Goal: Task Accomplishment & Management: Use online tool/utility

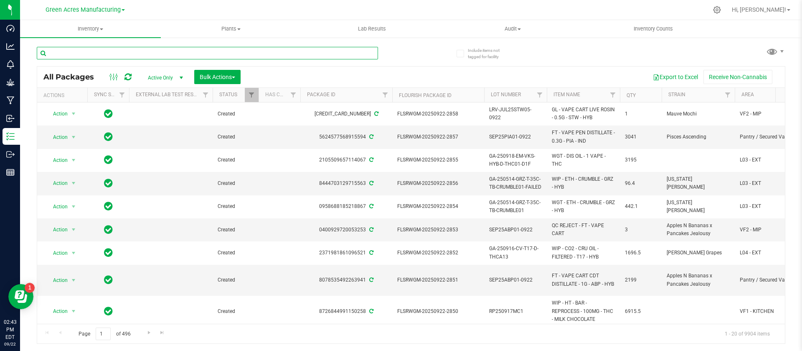
click at [206, 52] on input "text" at bounding box center [207, 53] width 341 height 13
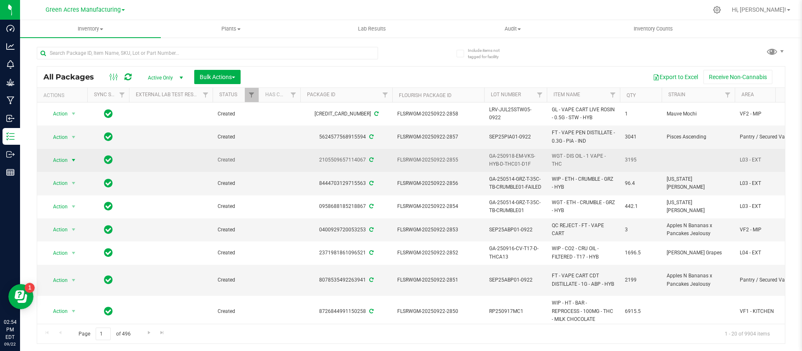
click at [67, 158] on span "Action" at bounding box center [57, 160] width 23 height 12
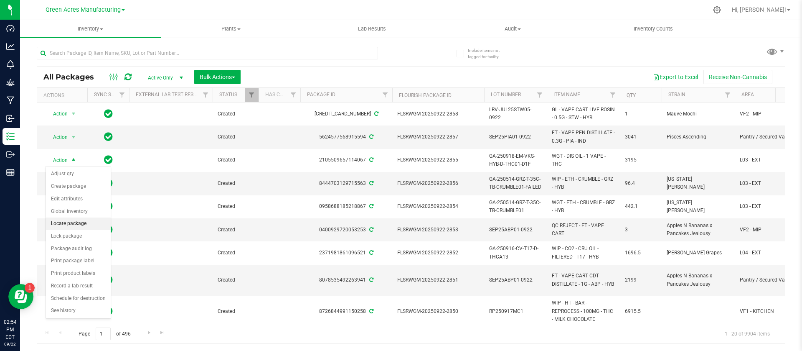
click at [76, 220] on li "Locate package" at bounding box center [78, 223] width 65 height 13
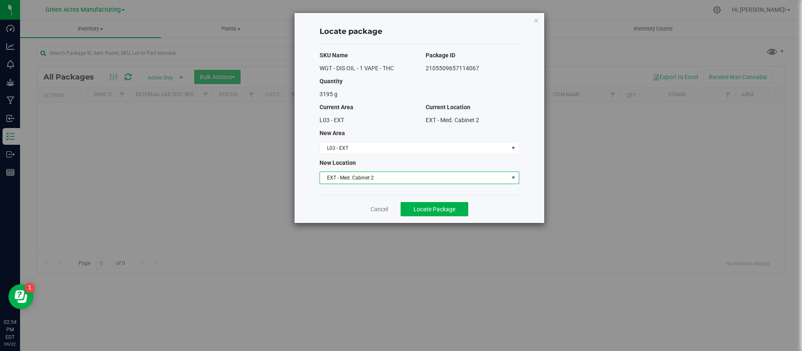
click at [357, 175] on span "EXT - Med. Cabinet 2" at bounding box center [414, 178] width 188 height 12
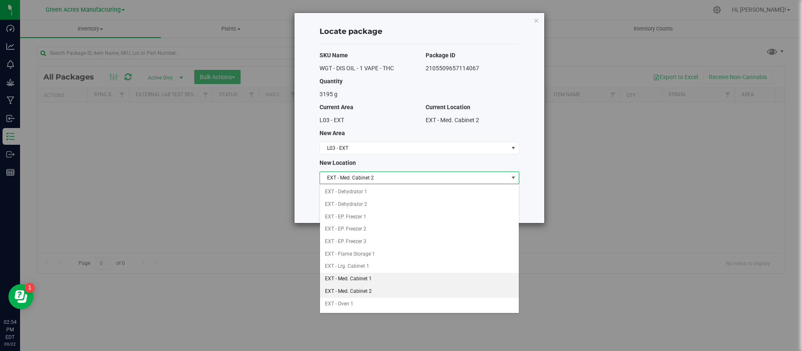
click at [360, 278] on li "EXT - Med. Cabinet 1" at bounding box center [419, 278] width 199 height 13
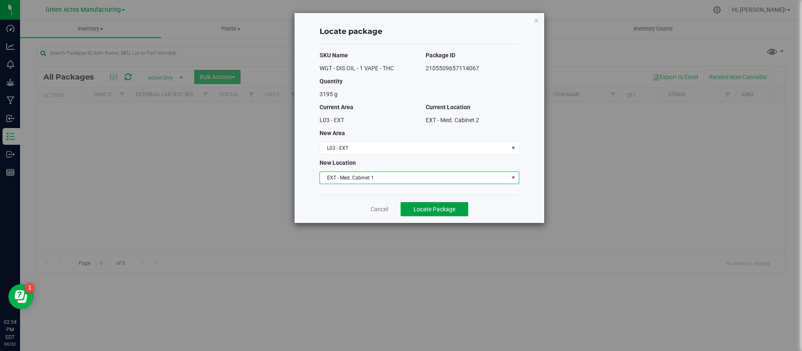
click at [418, 207] on span "Locate Package" at bounding box center [435, 209] width 42 height 7
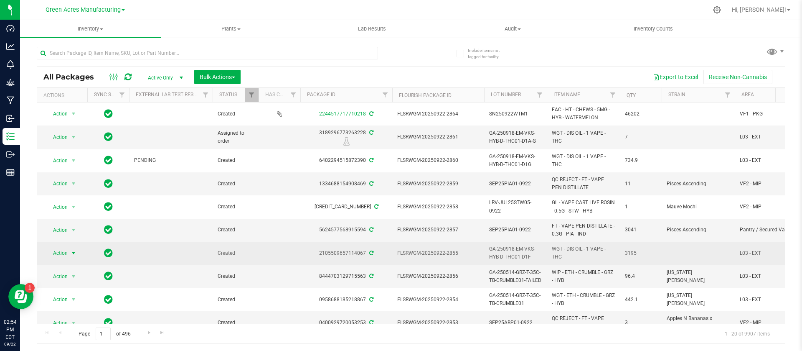
click at [63, 252] on span "Action" at bounding box center [57, 253] width 23 height 12
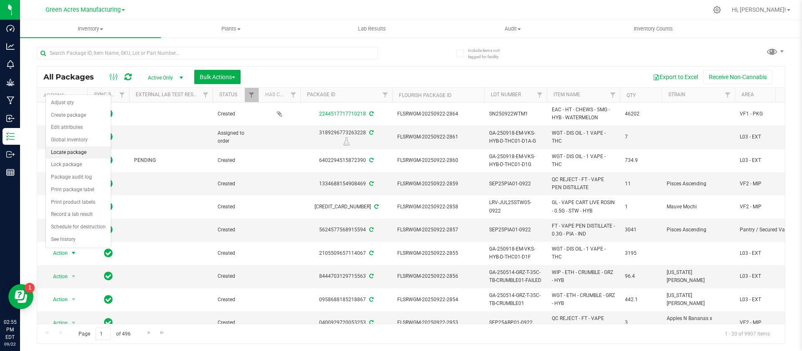
click at [79, 155] on li "Locate package" at bounding box center [78, 152] width 65 height 13
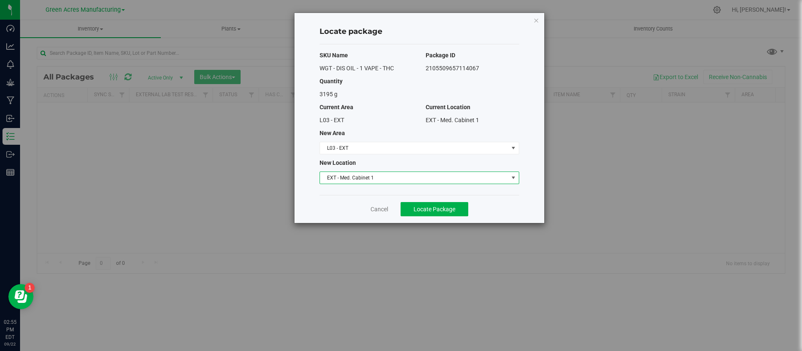
click at [430, 181] on span "EXT - Med. Cabinet 1" at bounding box center [414, 178] width 188 height 12
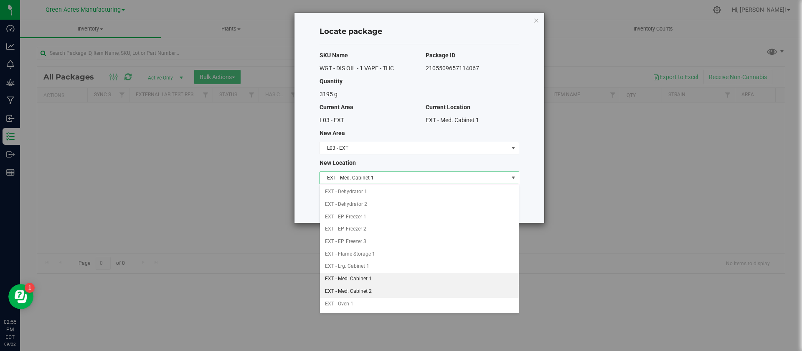
click at [360, 288] on li "EXT - Med. Cabinet 2" at bounding box center [419, 291] width 199 height 13
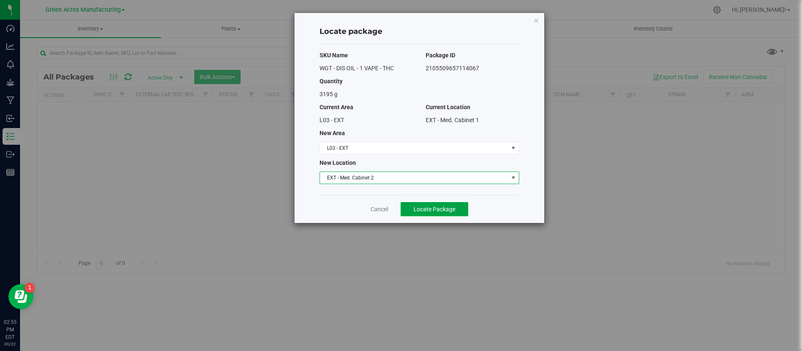
click at [442, 210] on span "Locate Package" at bounding box center [435, 209] width 42 height 7
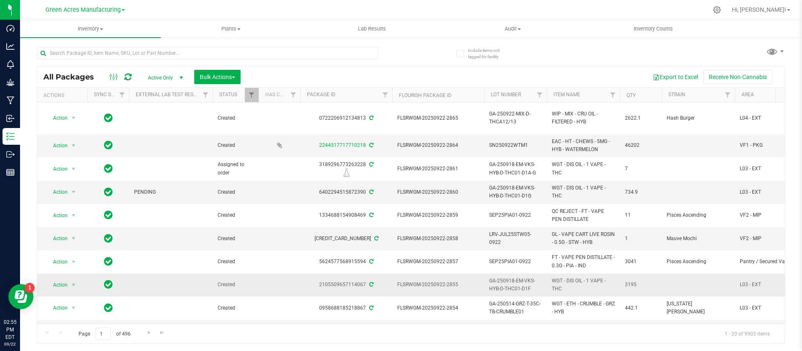
click at [509, 283] on span "GA-250918-EM-VKS-HYB-D-THC01-D1F" at bounding box center [515, 285] width 53 height 16
click at [509, 283] on input "GA-250918-EM-VKS-HYB-D-THC01-D1F" at bounding box center [514, 284] width 60 height 13
click at [280, 59] on input "text" at bounding box center [207, 53] width 341 height 13
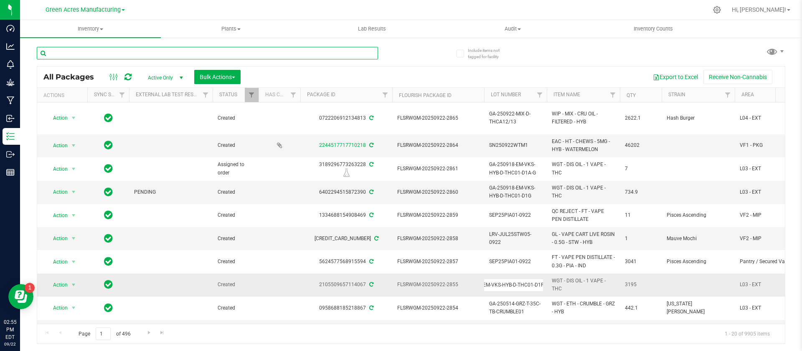
scroll to position [0, 0]
paste input "GA-250918-EM-VKS-HYB-D-THC01-D1F"
type input "GA-250918-EM-VKS-HYB-D-THC01-D1F"
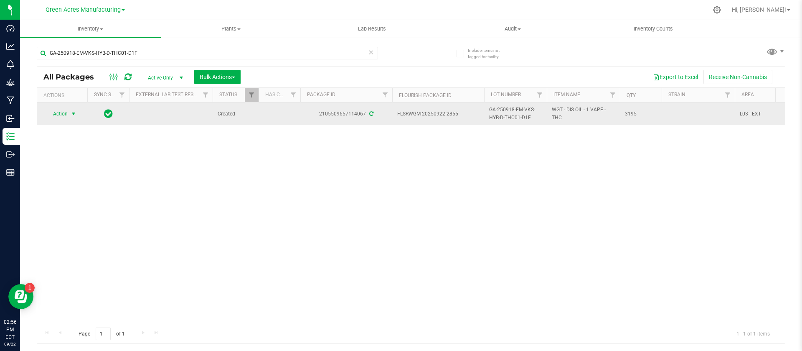
click at [57, 114] on span "Action" at bounding box center [57, 114] width 23 height 12
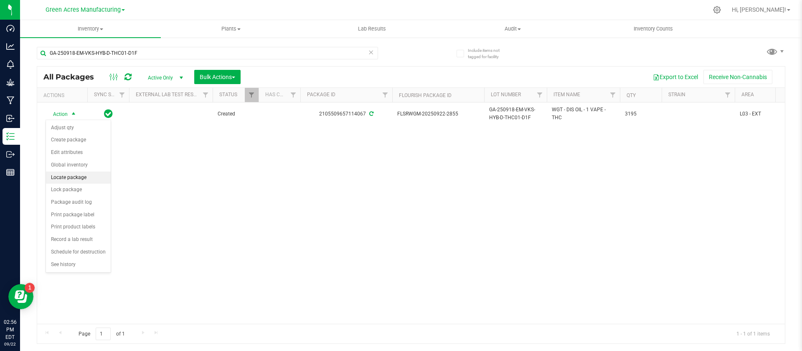
click at [77, 176] on li "Locate package" at bounding box center [78, 177] width 65 height 13
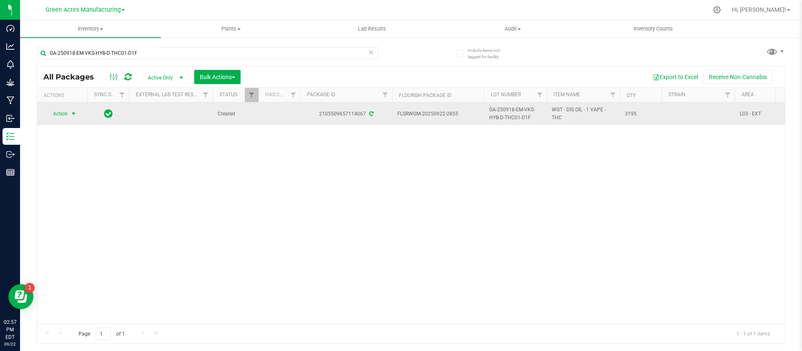
click at [60, 113] on span "Action" at bounding box center [57, 114] width 23 height 12
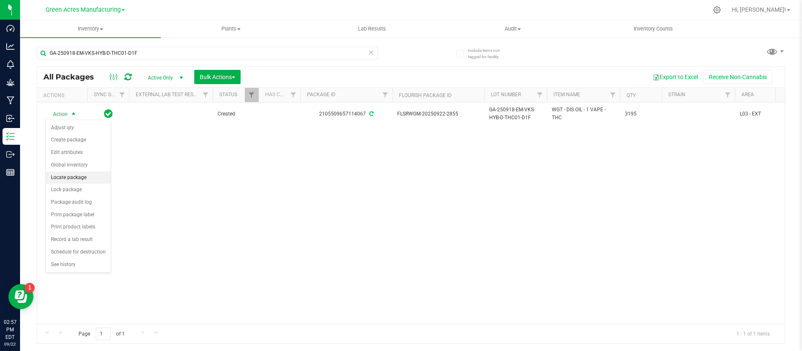
click at [73, 176] on li "Locate package" at bounding box center [78, 177] width 65 height 13
